Goal: Browse casually: Explore the website without a specific task or goal

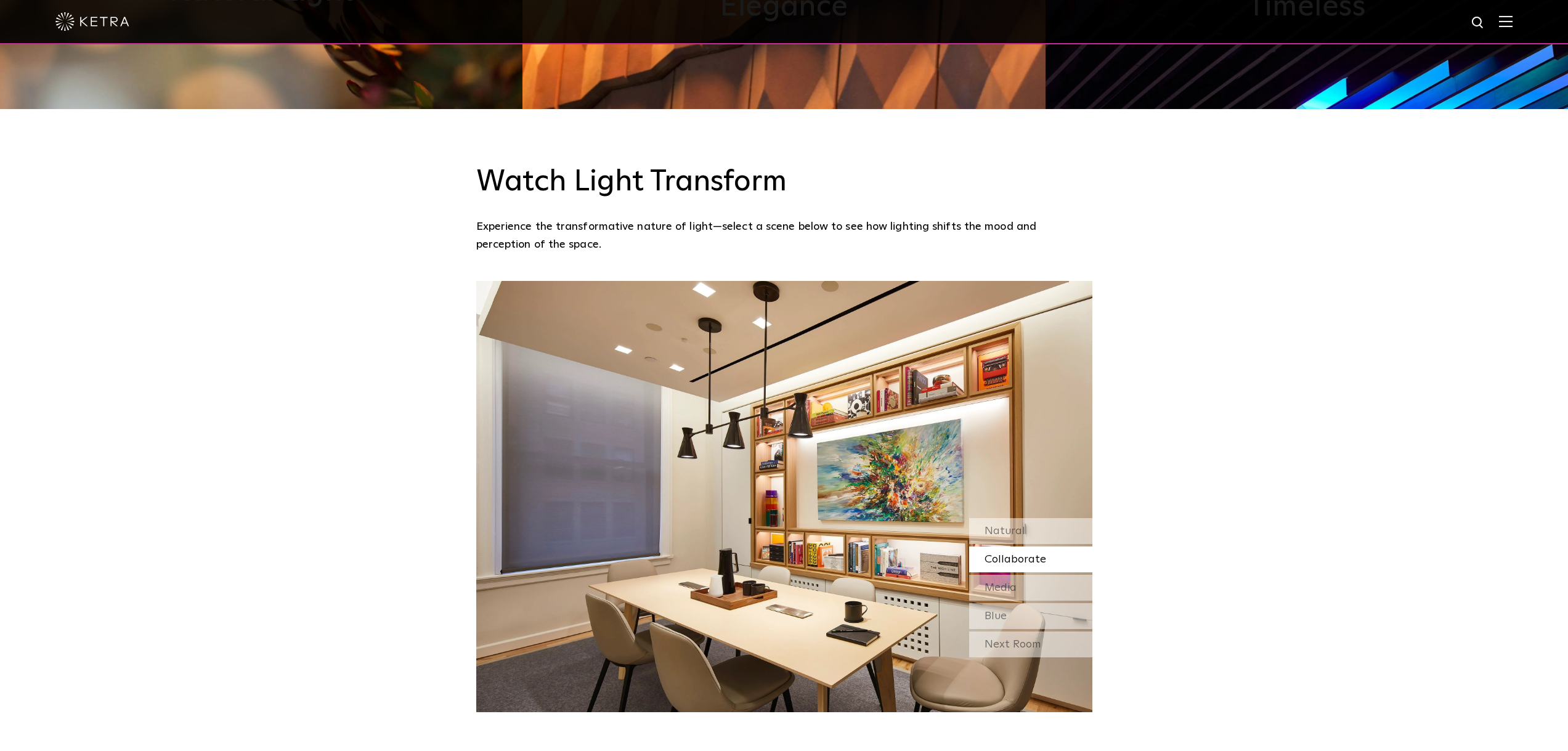
scroll to position [1077, 0]
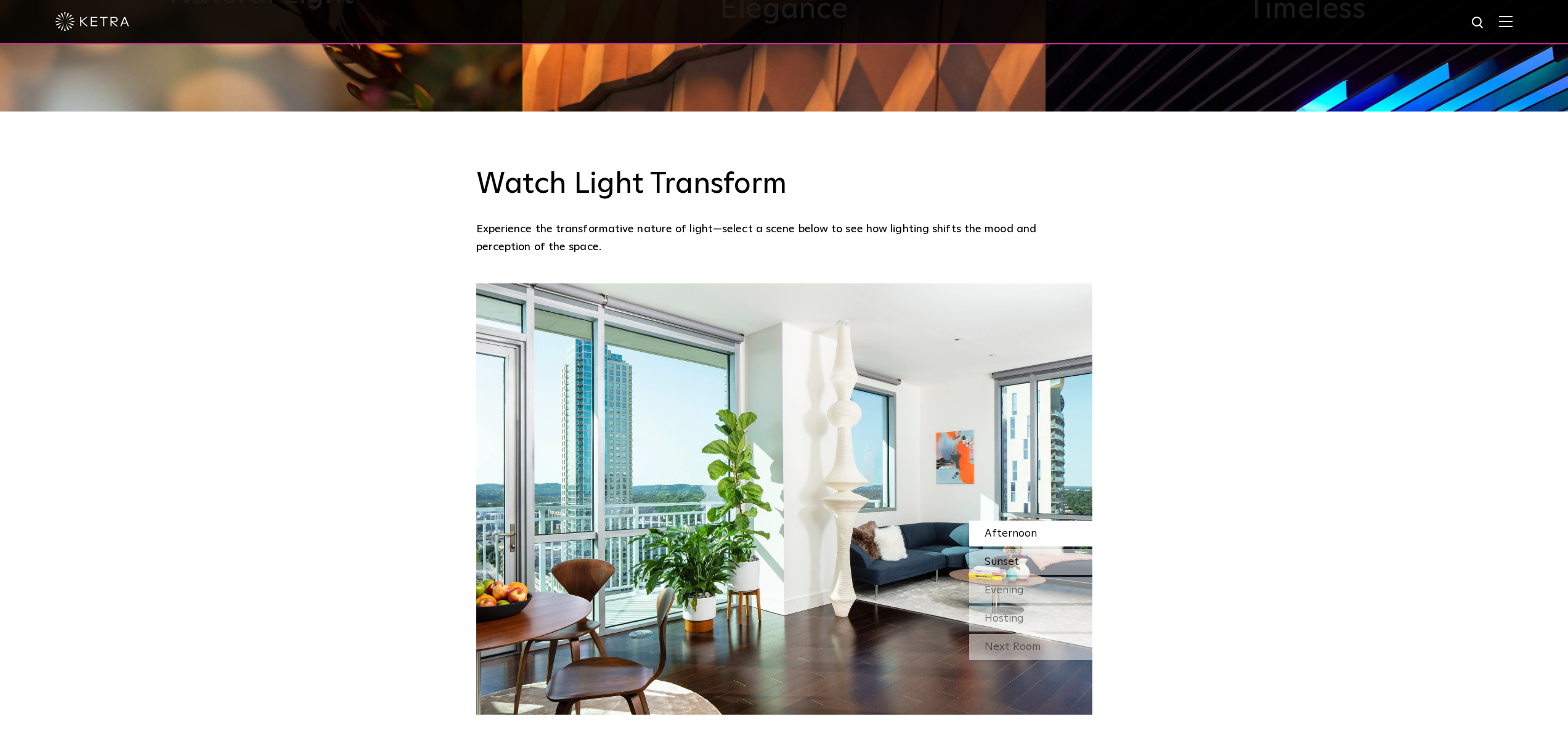
click at [1037, 549] on div "Sunset" at bounding box center [1031, 561] width 123 height 26
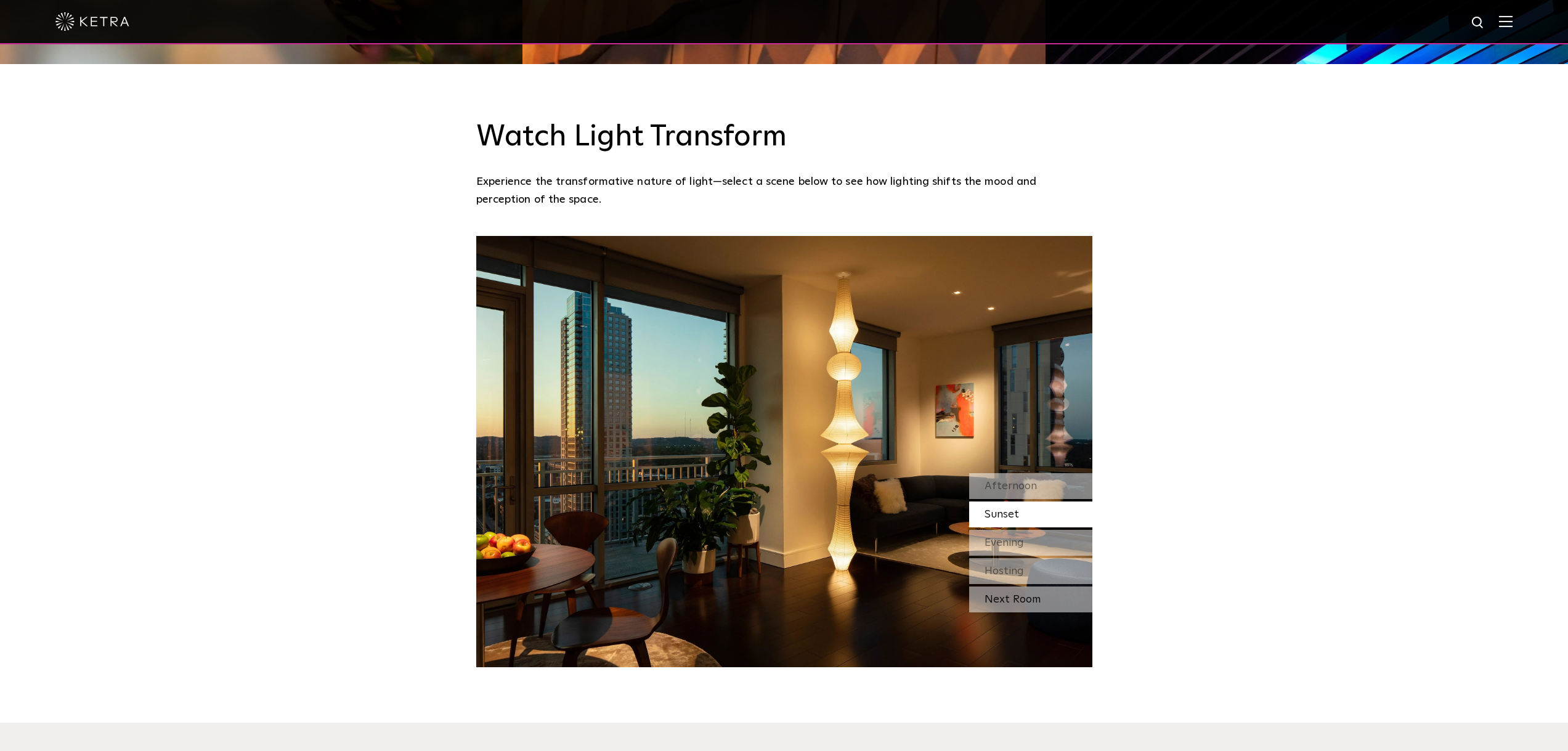
scroll to position [1170, 0]
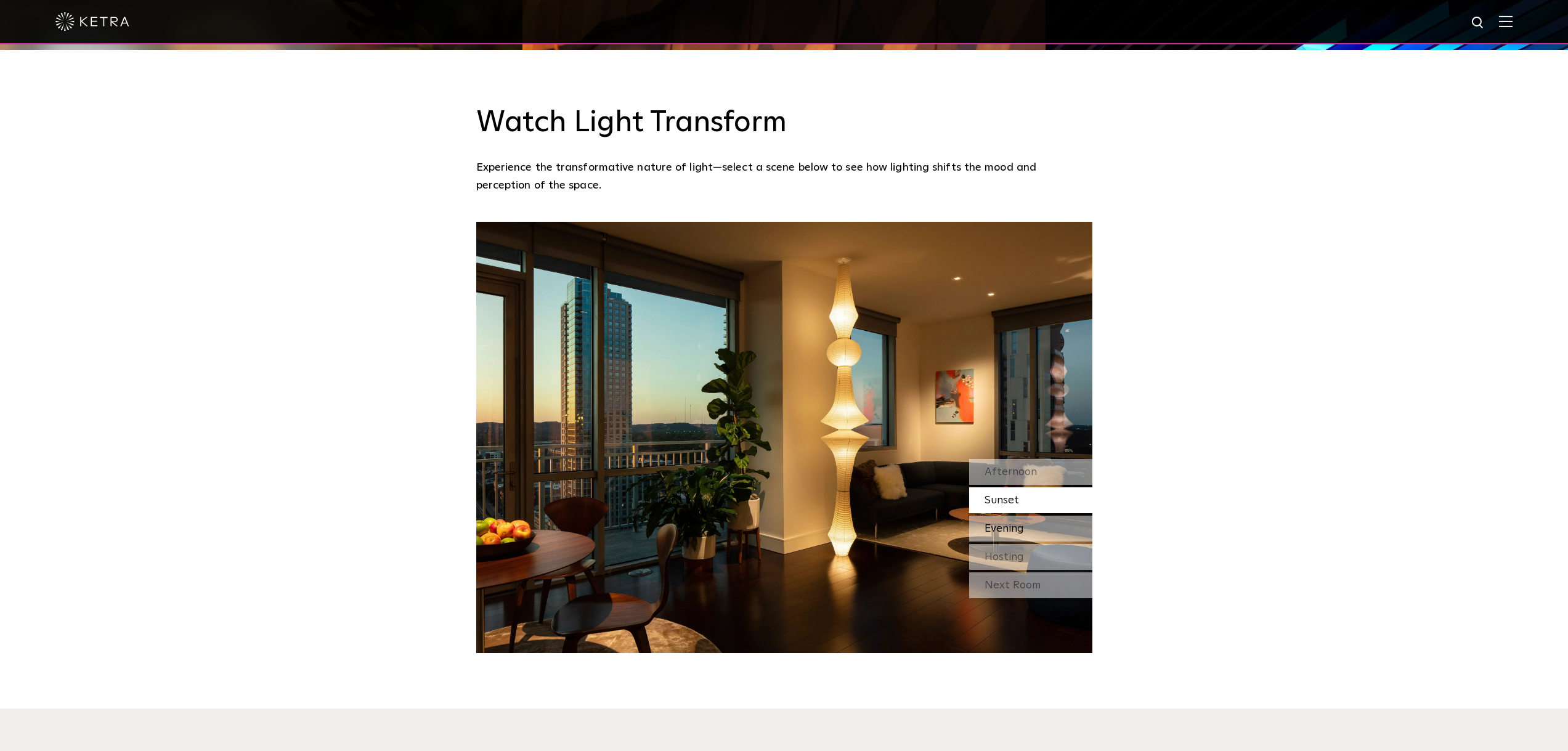
click at [1023, 523] on span "Evening" at bounding box center [1004, 529] width 40 height 11
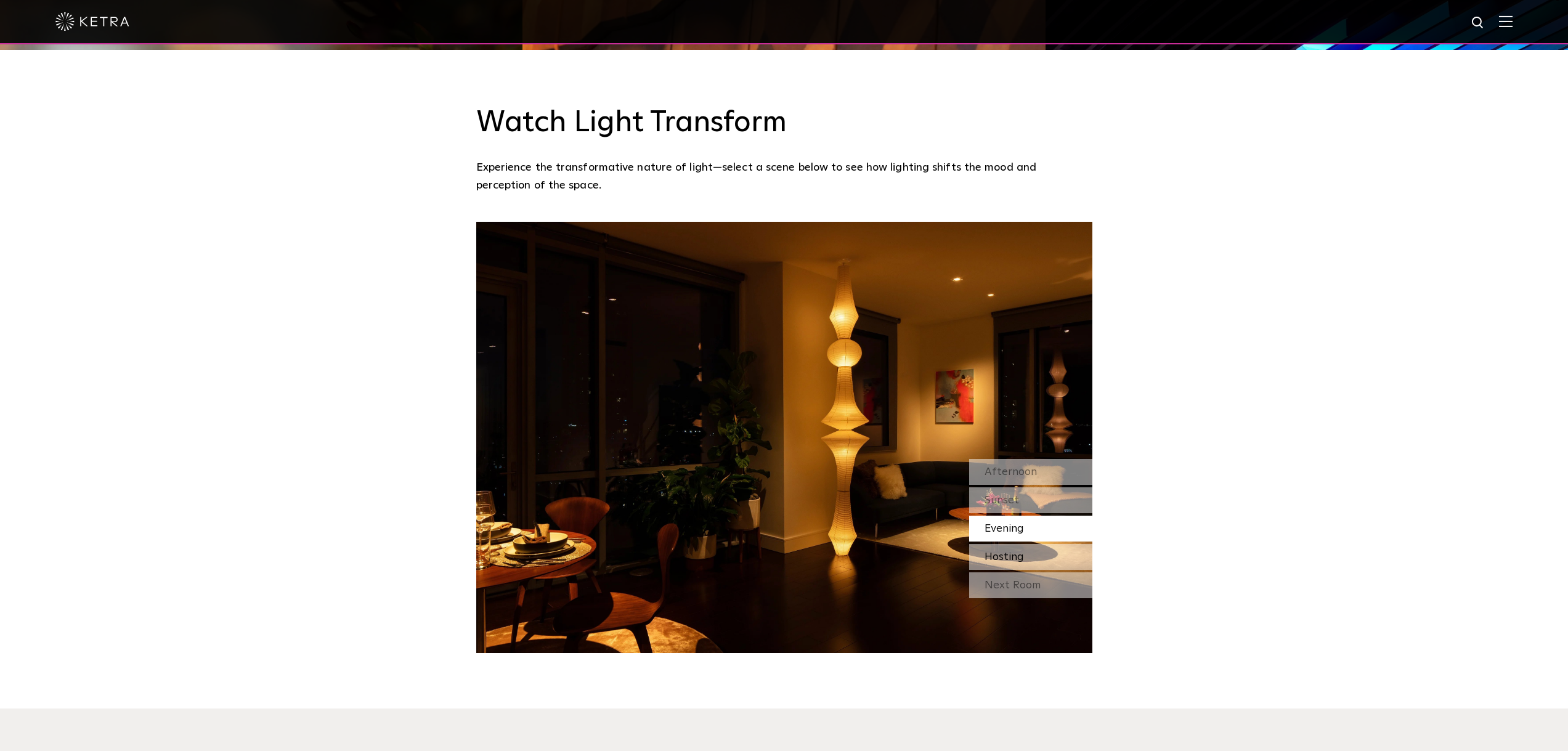
click at [1018, 551] on span "Hosting" at bounding box center [1004, 557] width 40 height 11
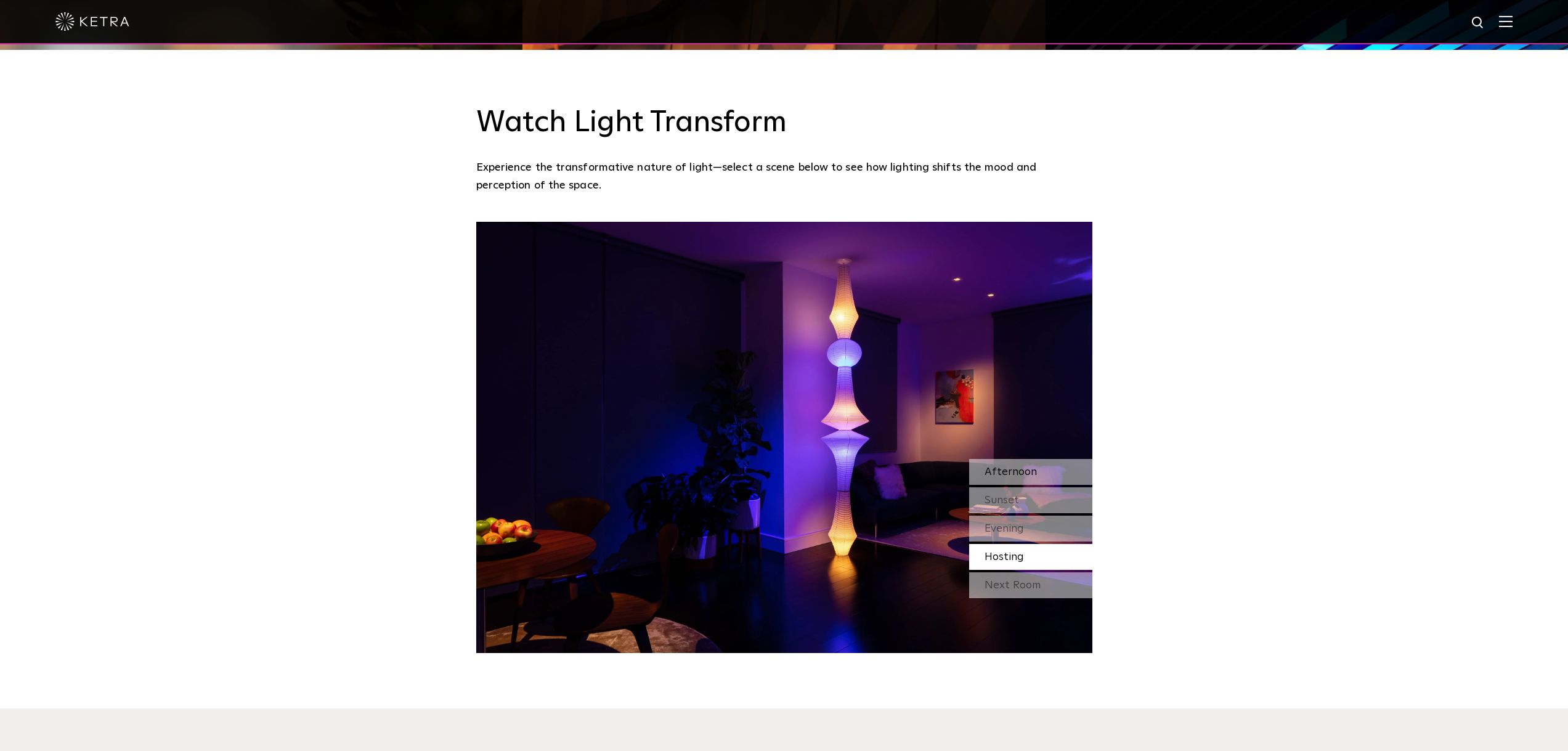
click at [1008, 466] on span "Afternoon" at bounding box center [1010, 472] width 52 height 11
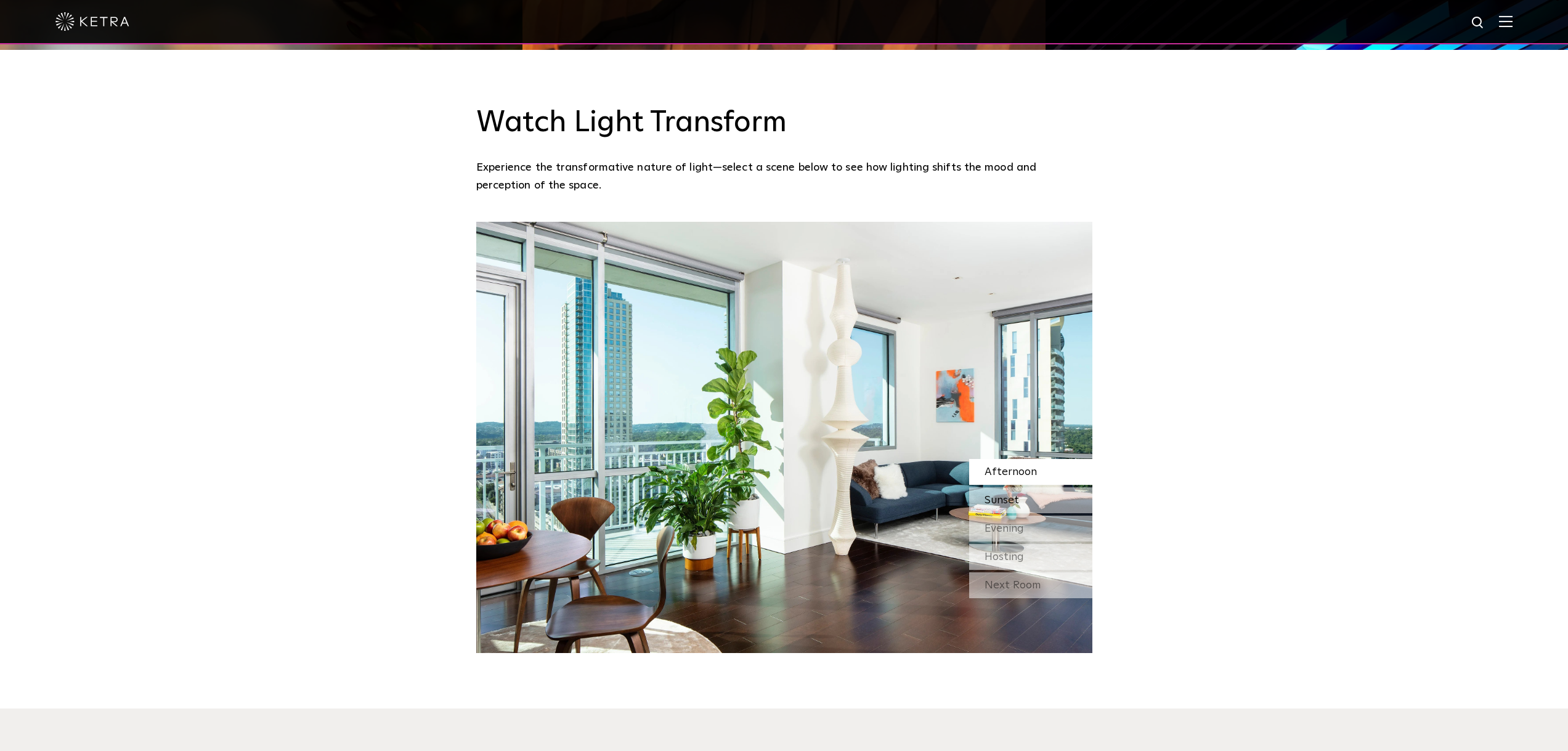
click at [1016, 495] on span "Sunset" at bounding box center [1001, 500] width 35 height 11
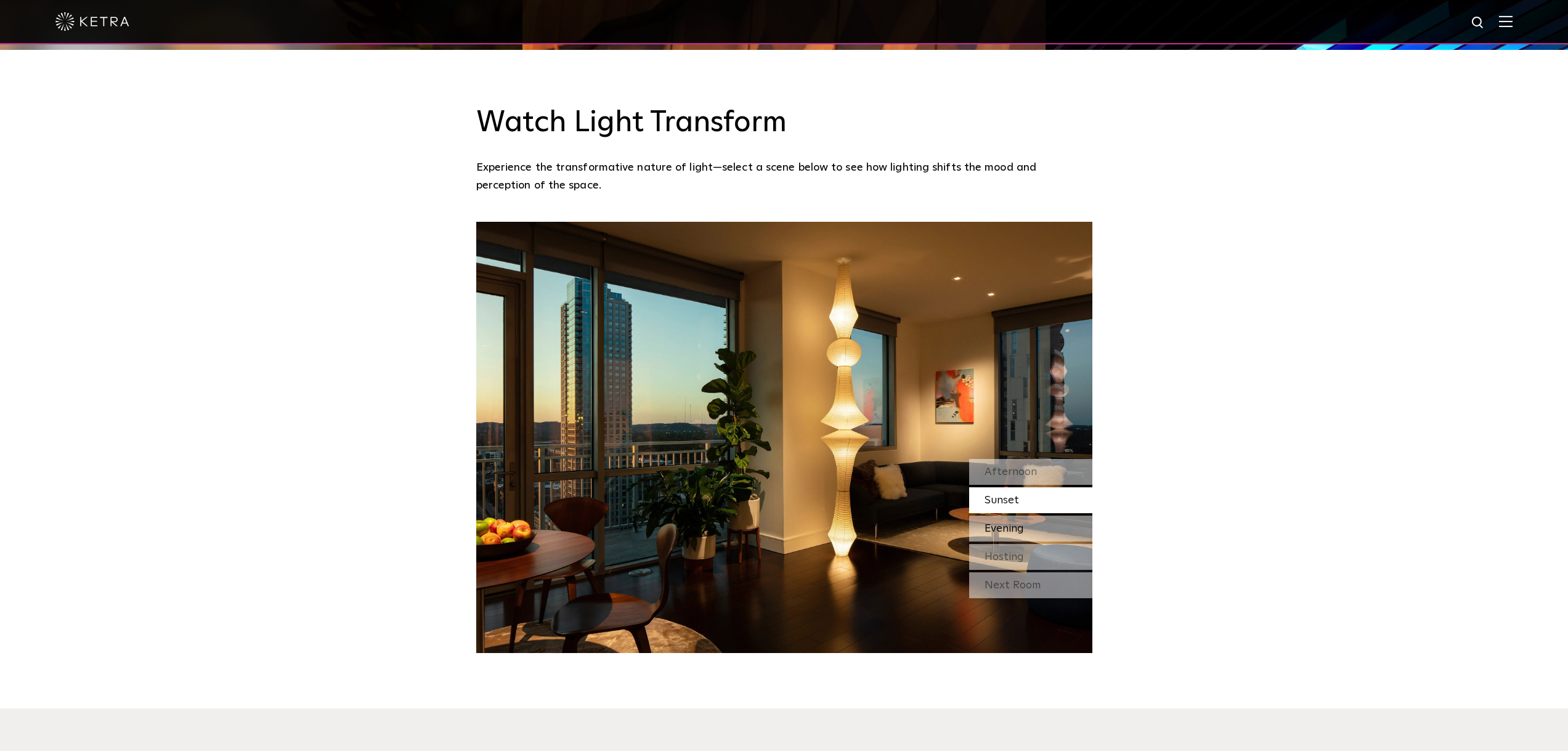
click at [1011, 523] on span "Evening" at bounding box center [1004, 529] width 40 height 11
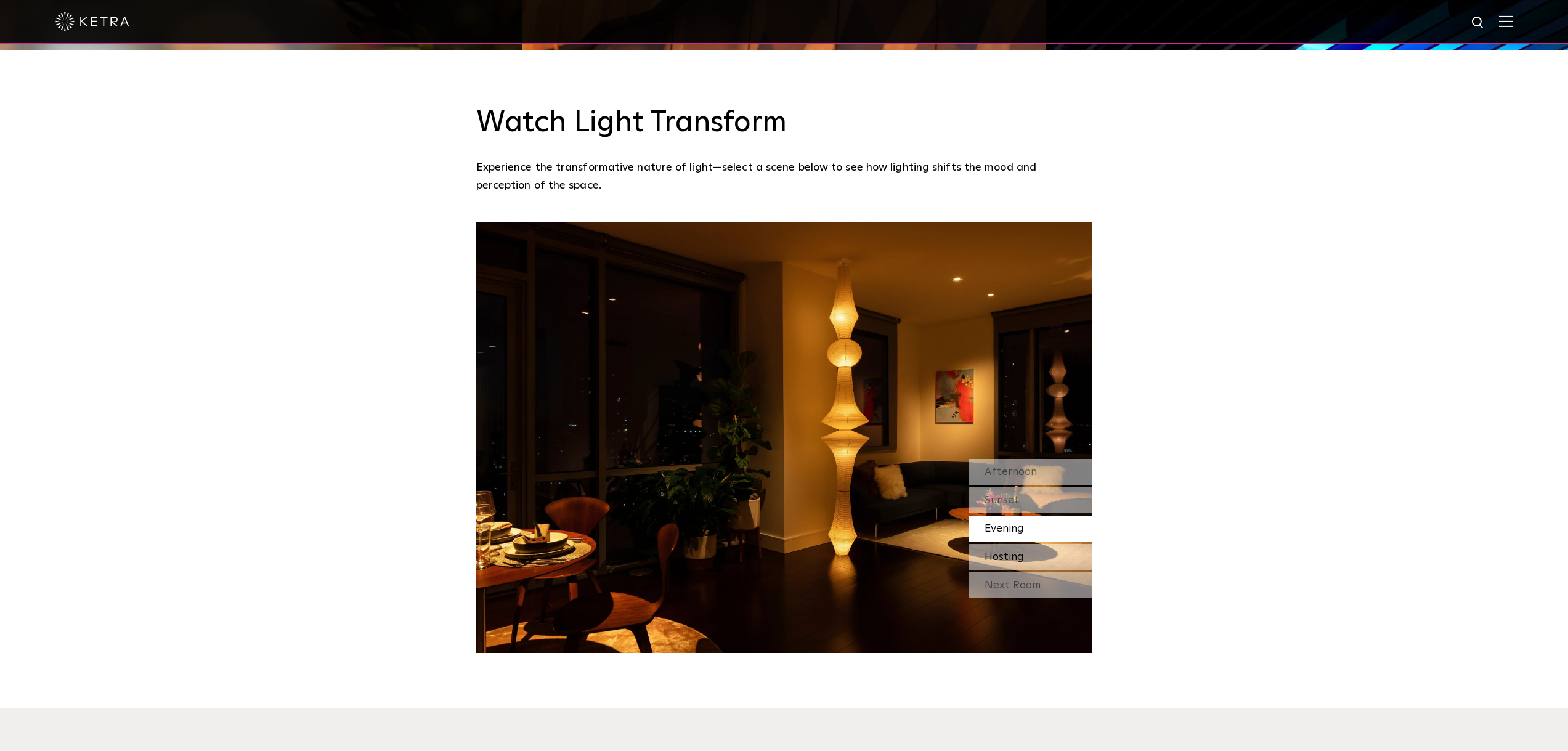
click at [1007, 551] on span "Hosting" at bounding box center [1004, 557] width 40 height 11
